Goal: Answer question/provide support: Share knowledge or assist other users

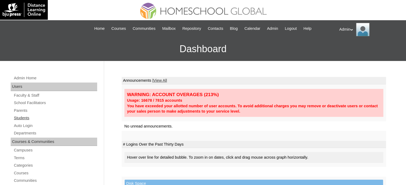
click at [25, 117] on link "Students" at bounding box center [55, 118] width 84 height 7
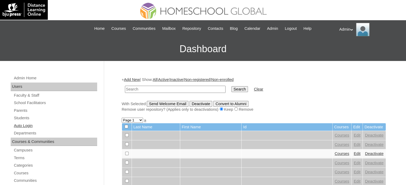
click at [31, 125] on link "Auto Login" at bounding box center [55, 126] width 84 height 7
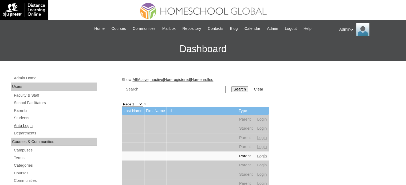
click at [27, 126] on link "Auto Login" at bounding box center [55, 126] width 84 height 7
click at [173, 90] on input "text" at bounding box center [175, 89] width 101 height 7
drag, startPoint x: 0, startPoint y: 0, endPoint x: 173, endPoint y: 90, distance: 195.0
click at [173, 90] on input "text" at bounding box center [175, 89] width 101 height 7
type input "paulo"
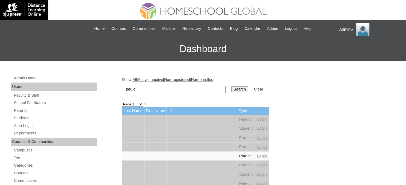
click at [231, 88] on input "Search" at bounding box center [239, 89] width 17 height 6
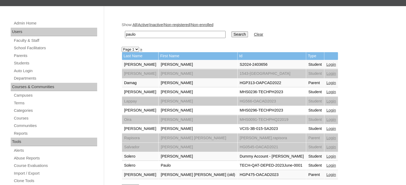
scroll to position [106, 0]
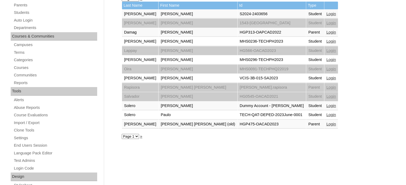
click at [326, 113] on link "Login" at bounding box center [331, 115] width 10 height 4
